Goal: Information Seeking & Learning: Check status

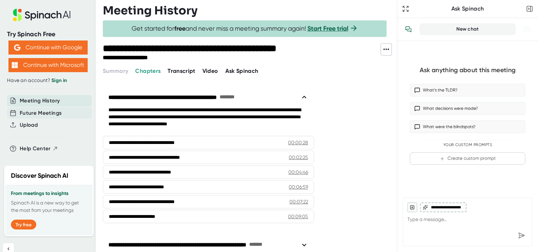
click at [41, 111] on span "Future Meetings" at bounding box center [41, 113] width 42 height 8
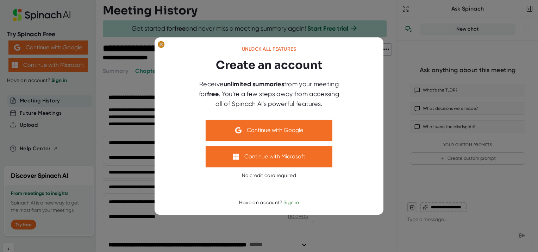
click at [163, 45] on ellipse at bounding box center [161, 44] width 7 height 7
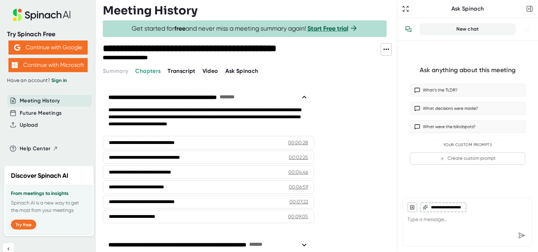
click at [51, 103] on span "Meeting History" at bounding box center [40, 101] width 40 height 8
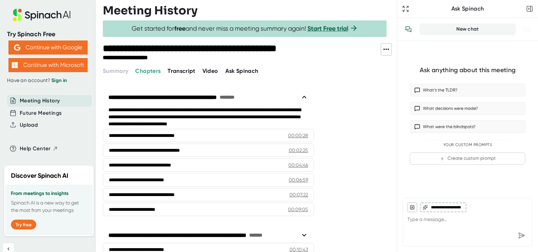
click at [51, 103] on span "Meeting History" at bounding box center [40, 101] width 40 height 8
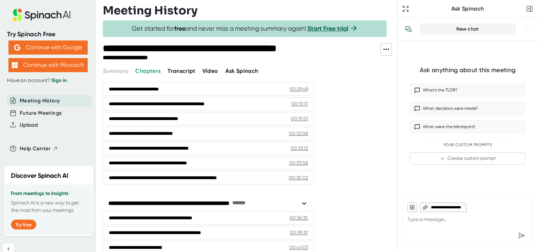
scroll to position [464, 0]
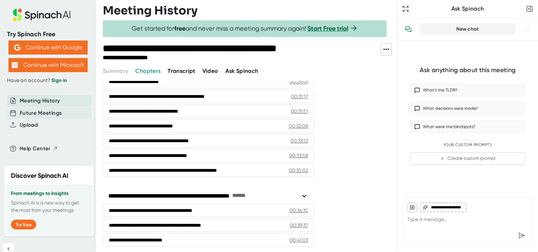
click at [46, 113] on span "Future Meetings" at bounding box center [41, 113] width 42 height 8
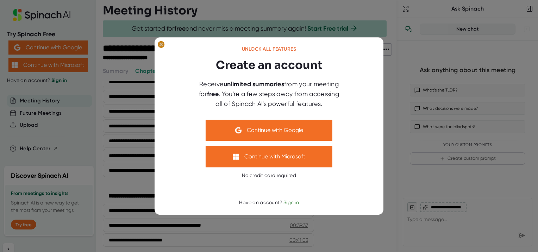
click at [158, 44] on ellipse at bounding box center [161, 44] width 7 height 7
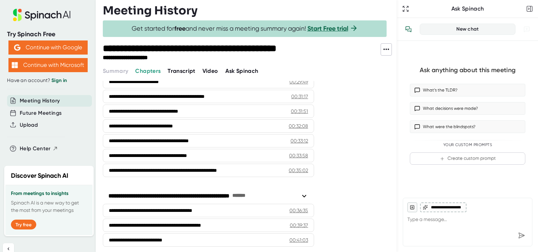
click at [38, 97] on span "Meeting History" at bounding box center [40, 101] width 40 height 8
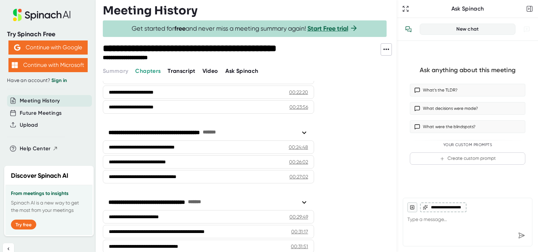
scroll to position [329, 0]
